Goal: Information Seeking & Learning: Check status

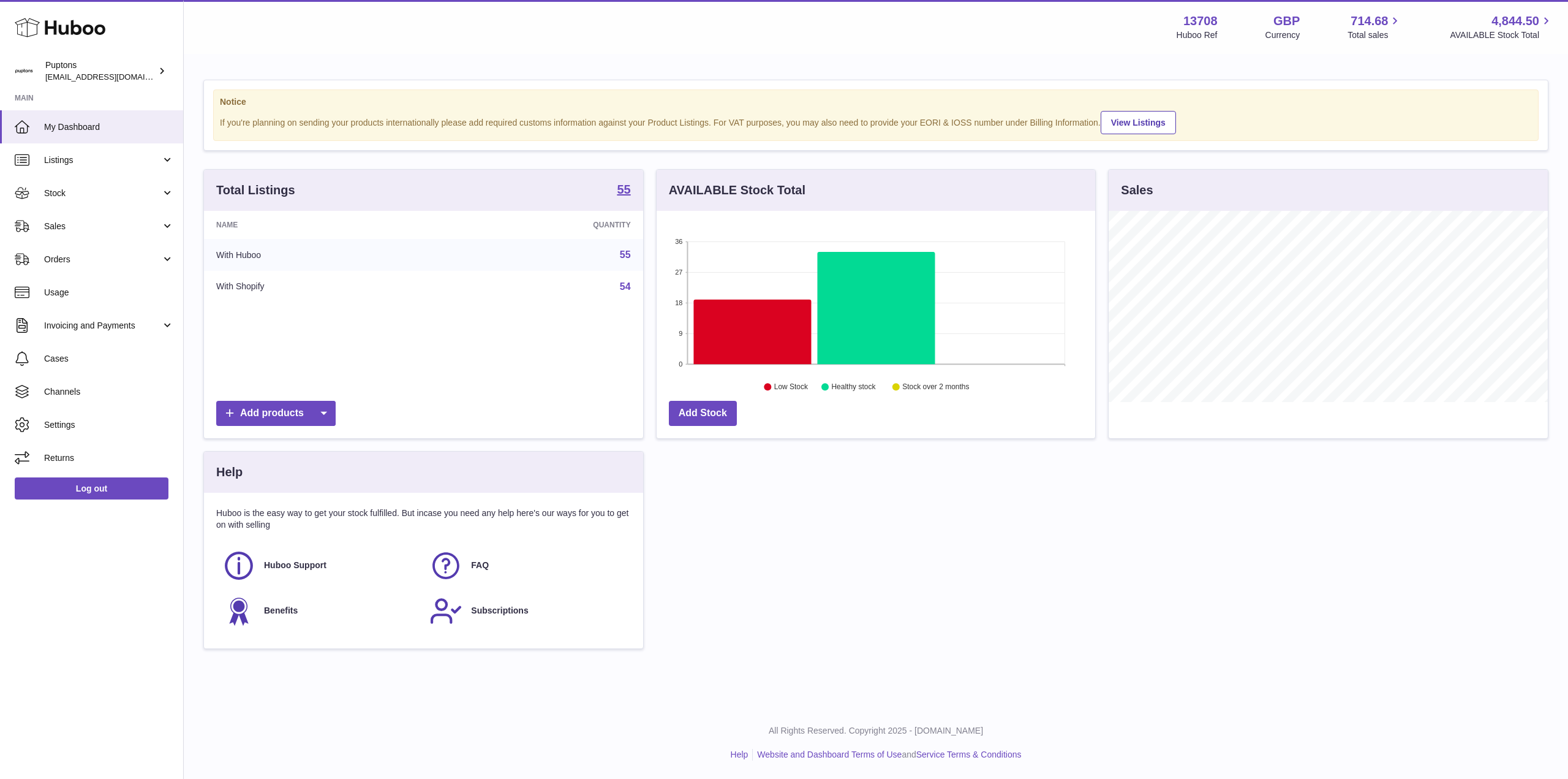
scroll to position [192, 439]
click at [71, 224] on span "Sales" at bounding box center [103, 226] width 117 height 12
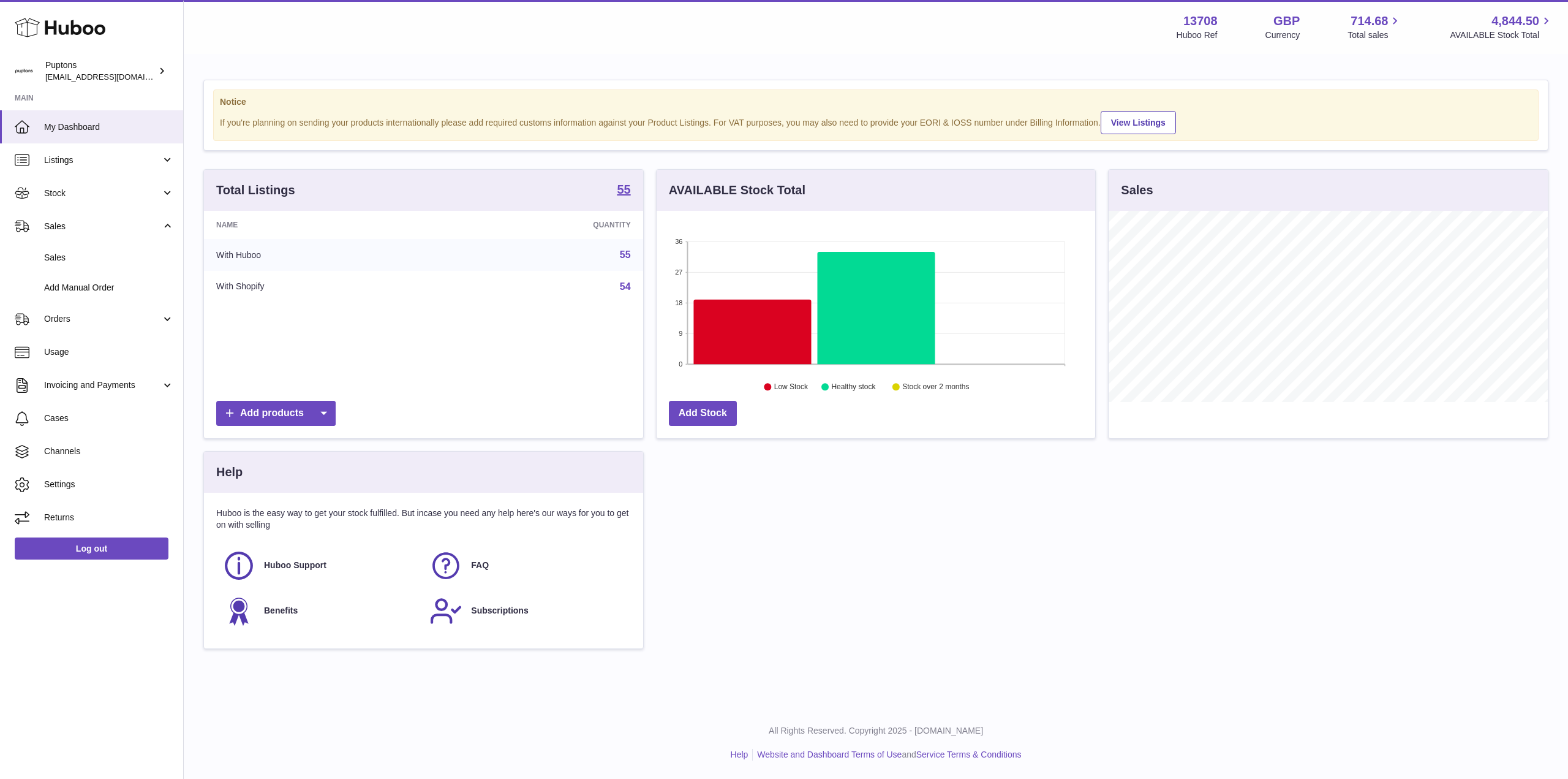
click at [92, 266] on link "Sales" at bounding box center [92, 258] width 183 height 30
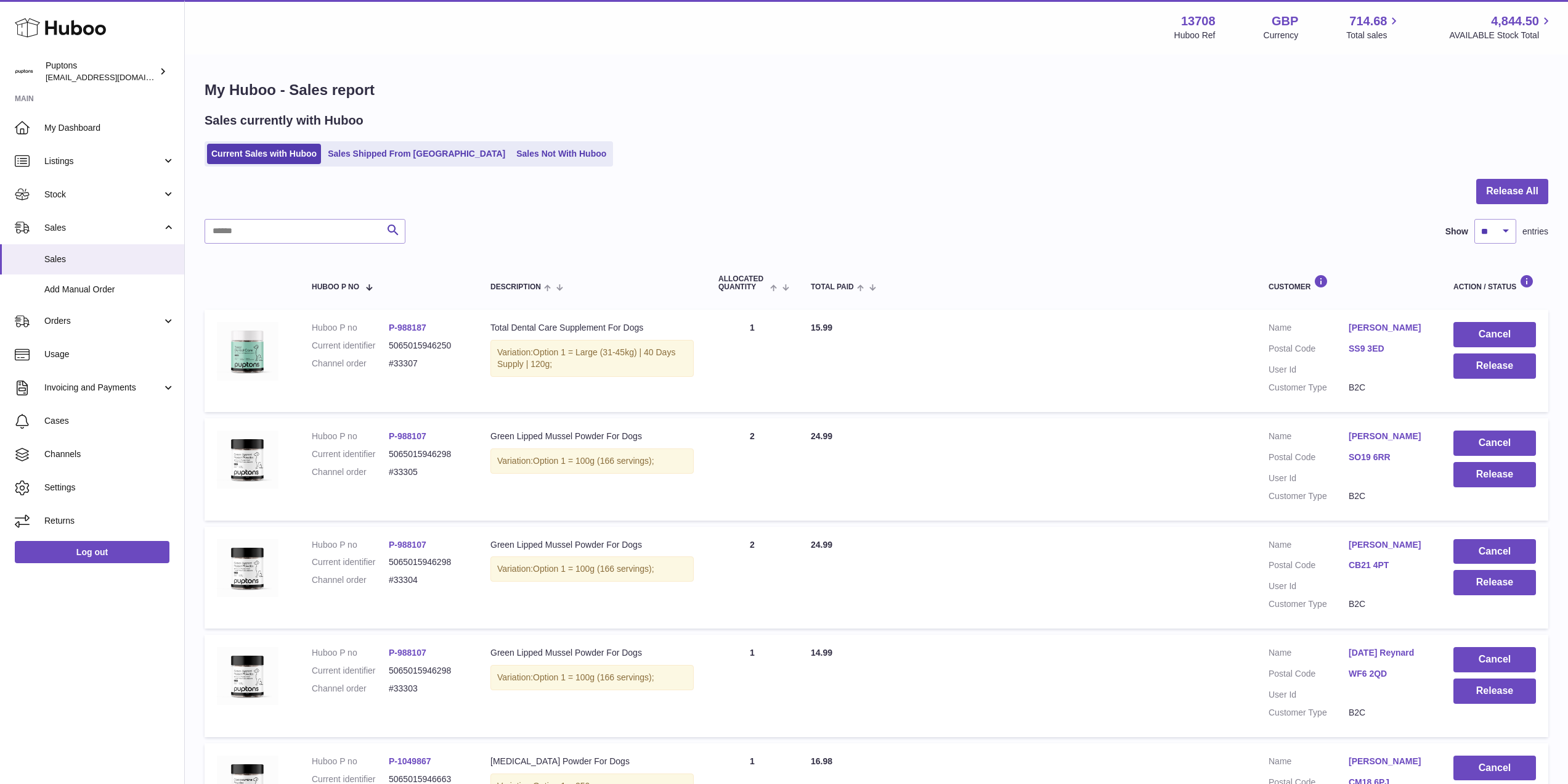
click at [513, 156] on link "Sales Not With Huboo" at bounding box center [561, 154] width 99 height 20
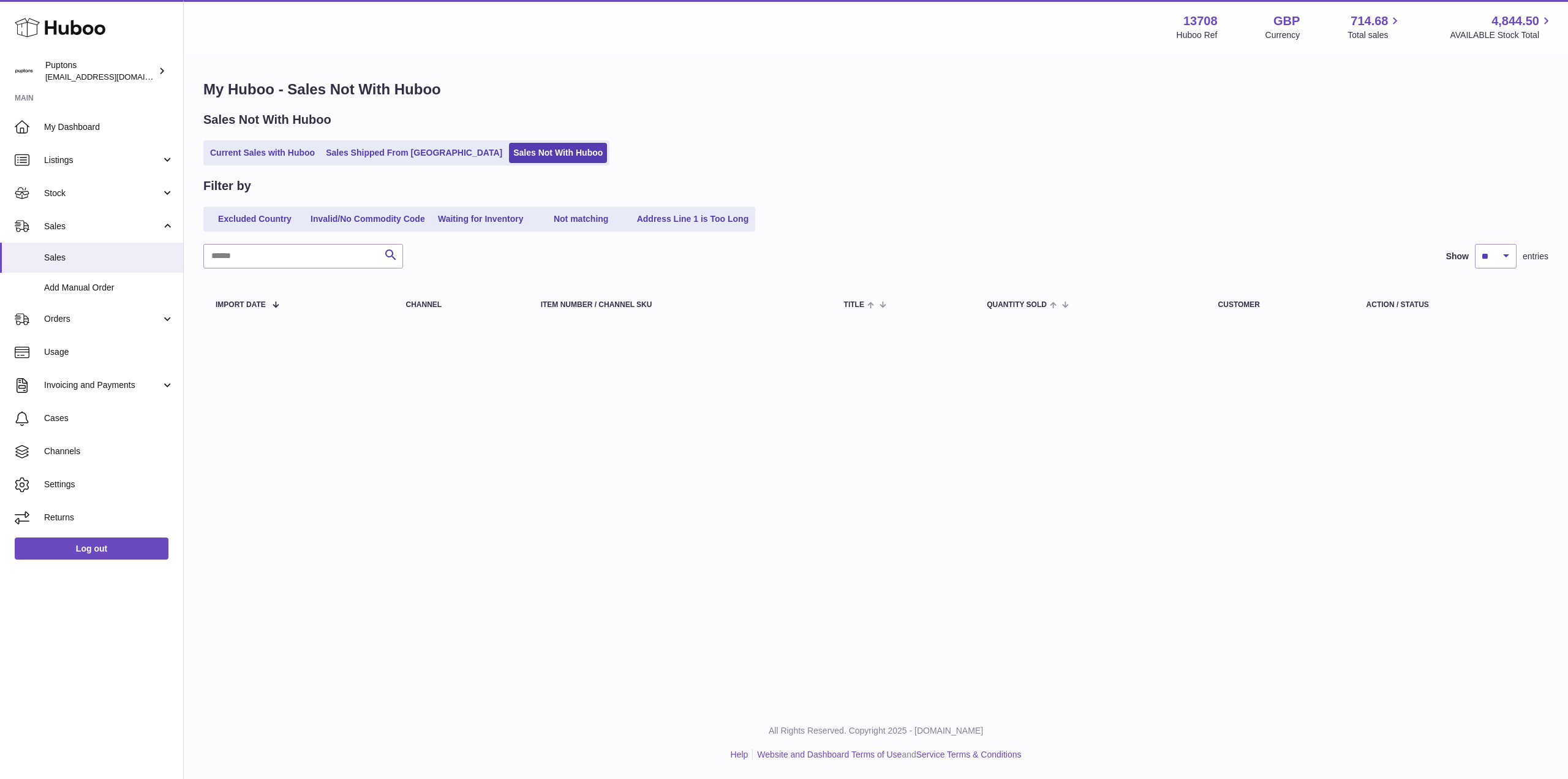
click at [402, 154] on link "Sales Shipped From [GEOGRAPHIC_DATA]" at bounding box center [414, 153] width 185 height 20
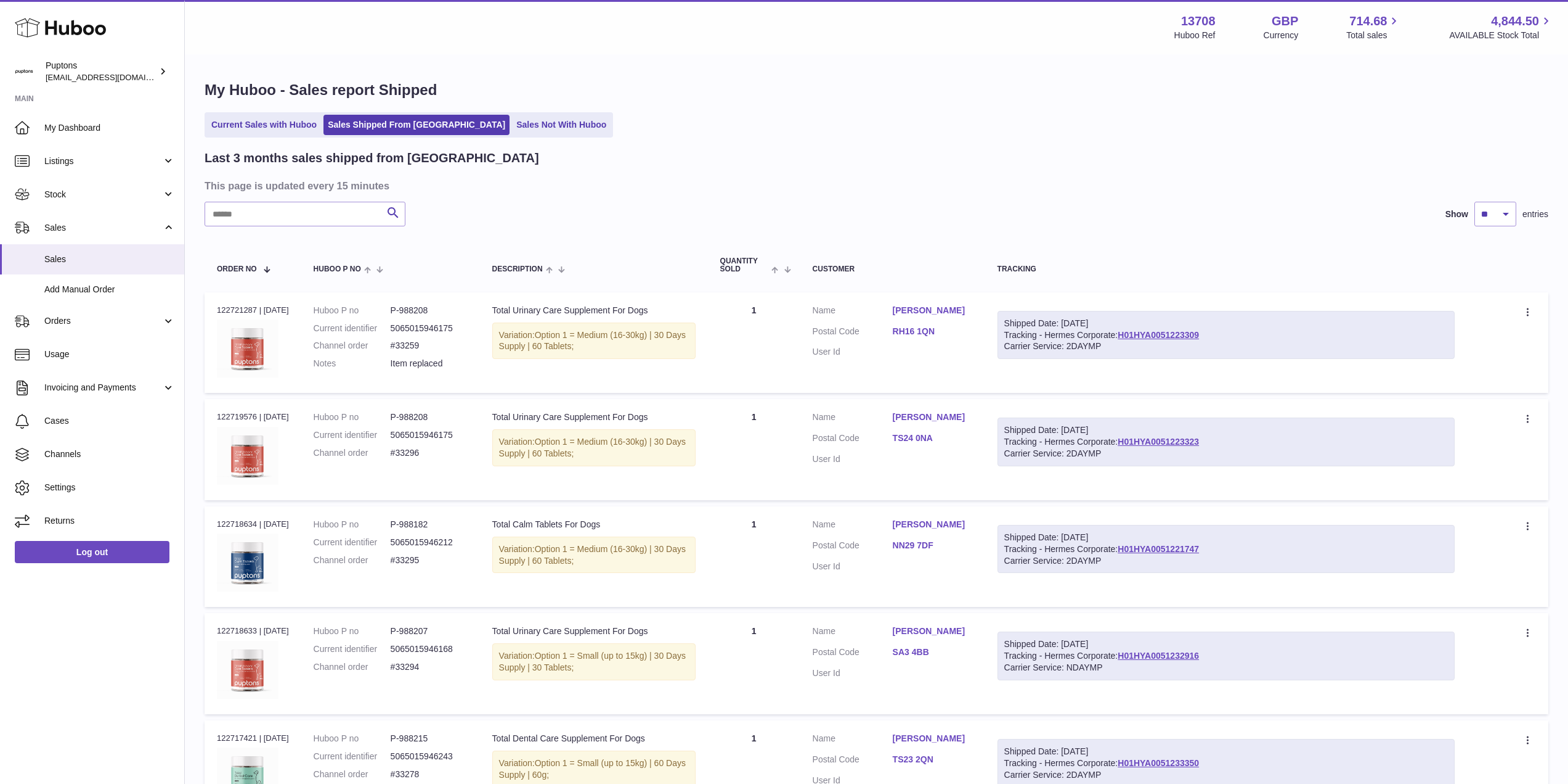
click at [266, 129] on link "Current Sales with Huboo" at bounding box center [265, 125] width 114 height 20
